Goal: Find specific page/section: Find specific page/section

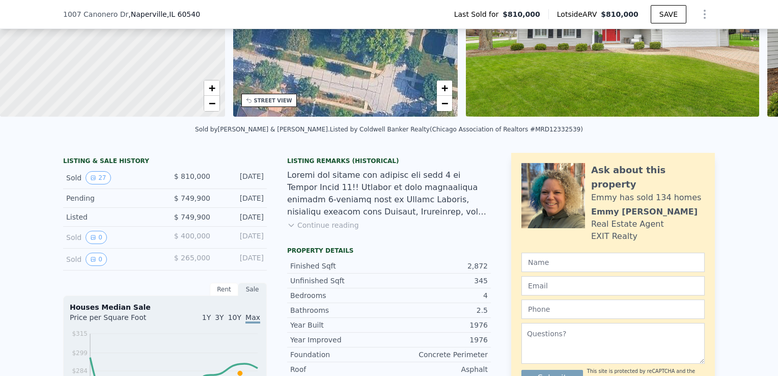
scroll to position [137, 0]
click at [93, 239] on button "0" at bounding box center [96, 236] width 21 height 13
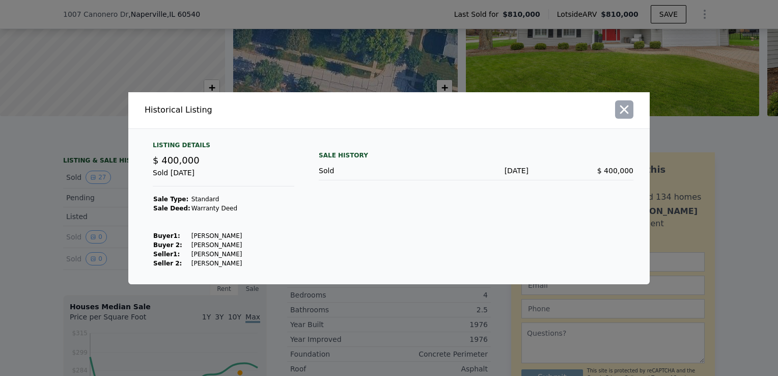
click at [627, 109] on icon "button" at bounding box center [624, 109] width 14 height 14
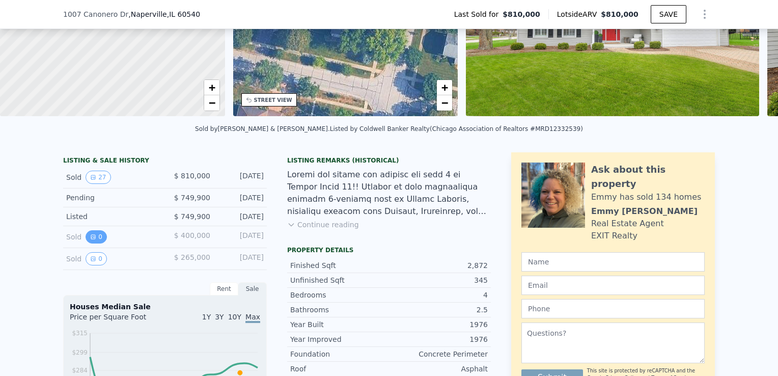
click at [96, 243] on button "0" at bounding box center [96, 236] width 21 height 13
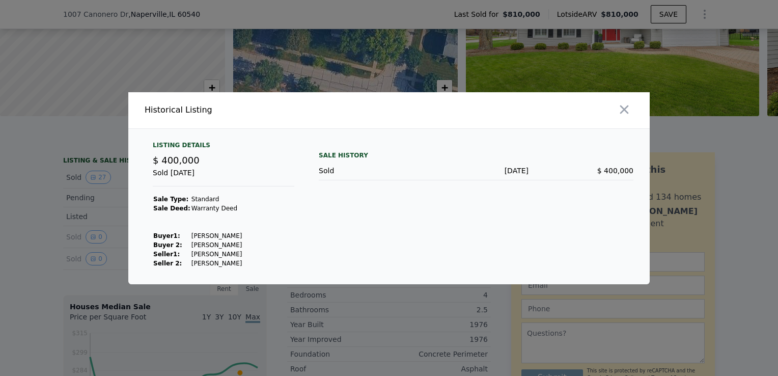
click at [41, 219] on div at bounding box center [389, 188] width 778 height 376
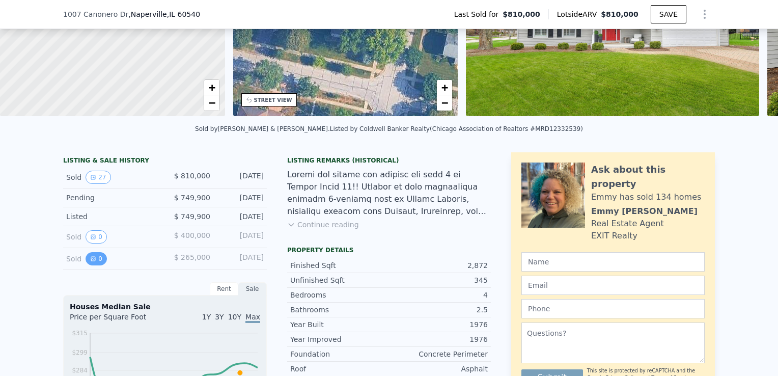
click at [89, 259] on button "0" at bounding box center [96, 258] width 21 height 13
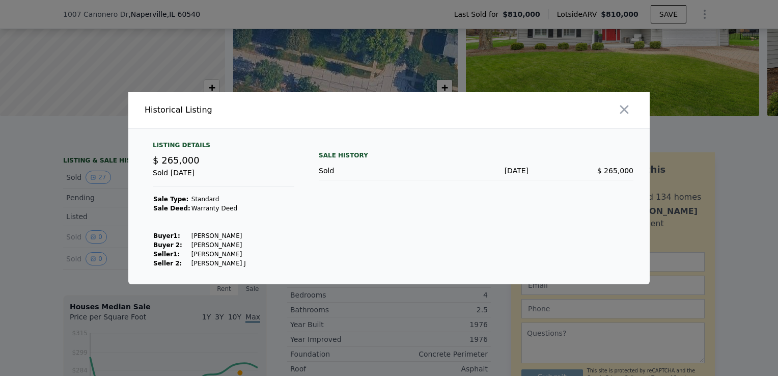
click at [44, 227] on div at bounding box center [389, 188] width 778 height 376
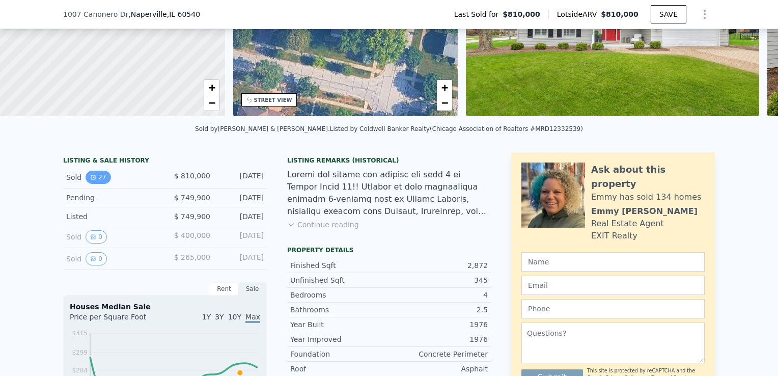
click at [86, 184] on button "27" at bounding box center [98, 177] width 25 height 13
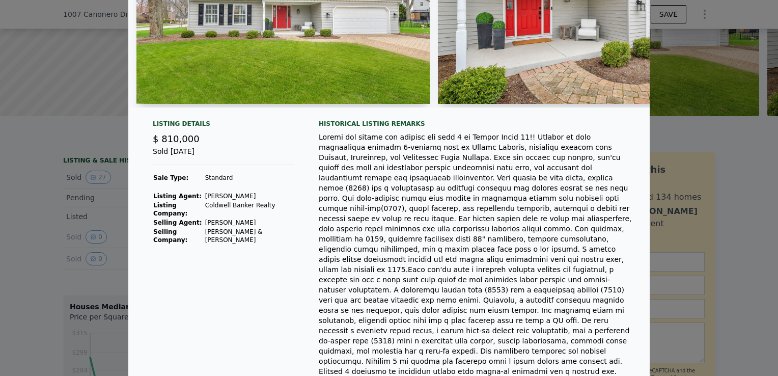
scroll to position [128, 0]
click at [42, 233] on div at bounding box center [389, 188] width 778 height 376
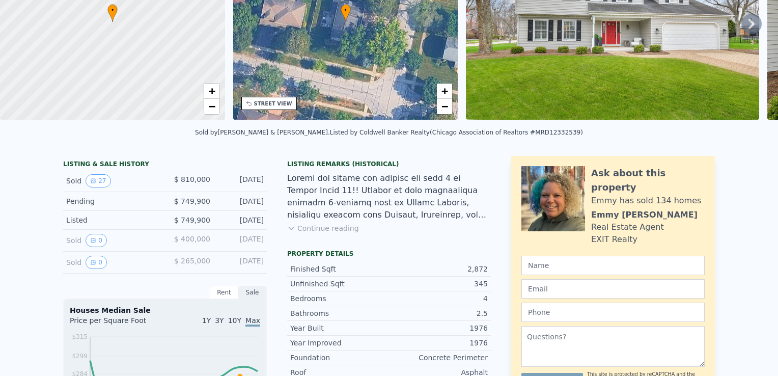
scroll to position [0, 0]
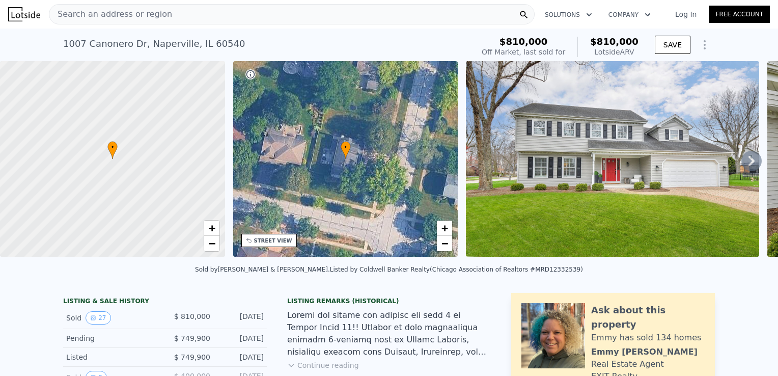
click at [159, 15] on div "Search an address or region" at bounding box center [292, 14] width 486 height 20
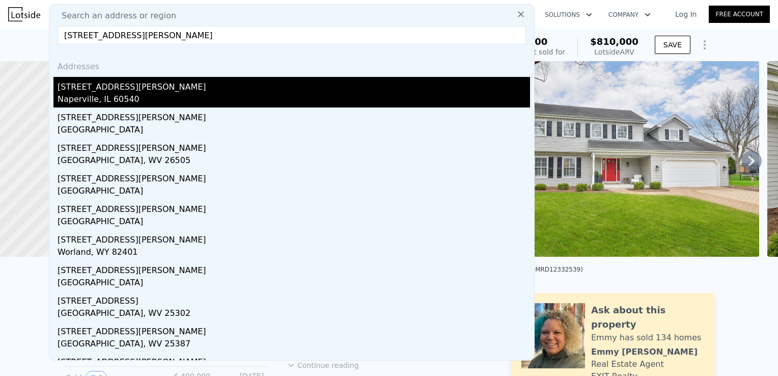
type input "[STREET_ADDRESS][PERSON_NAME]"
click at [94, 95] on div "Naperville, IL 60540" at bounding box center [294, 100] width 472 height 14
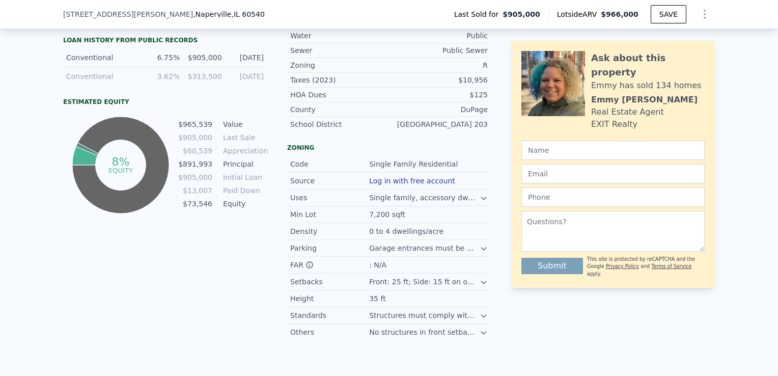
scroll to position [571, 0]
click at [480, 252] on icon at bounding box center [484, 248] width 8 height 8
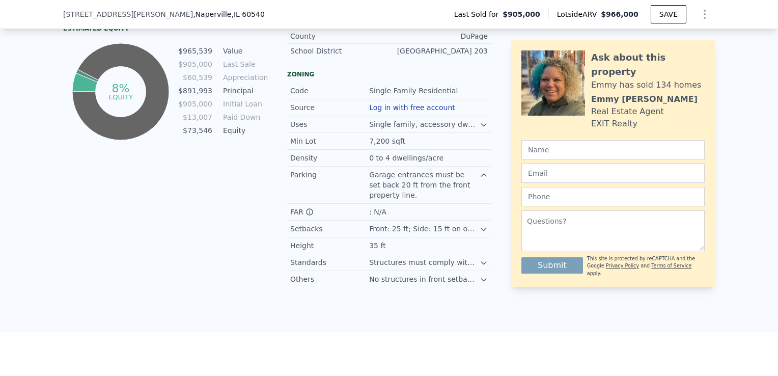
scroll to position [644, 0]
click at [481, 230] on icon at bounding box center [483, 229] width 5 height 3
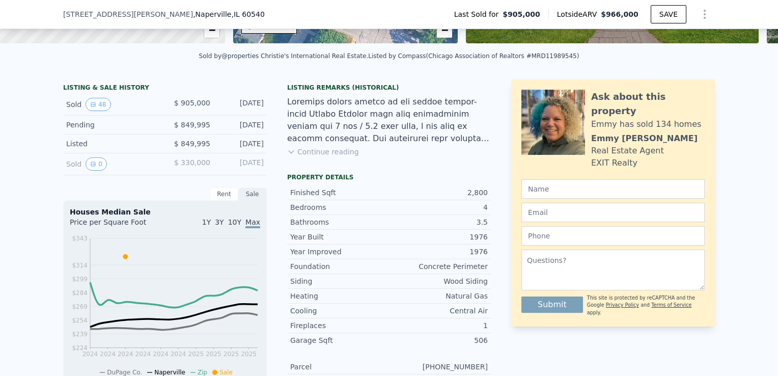
scroll to position [0, 0]
